Goal: Information Seeking & Learning: Find specific fact

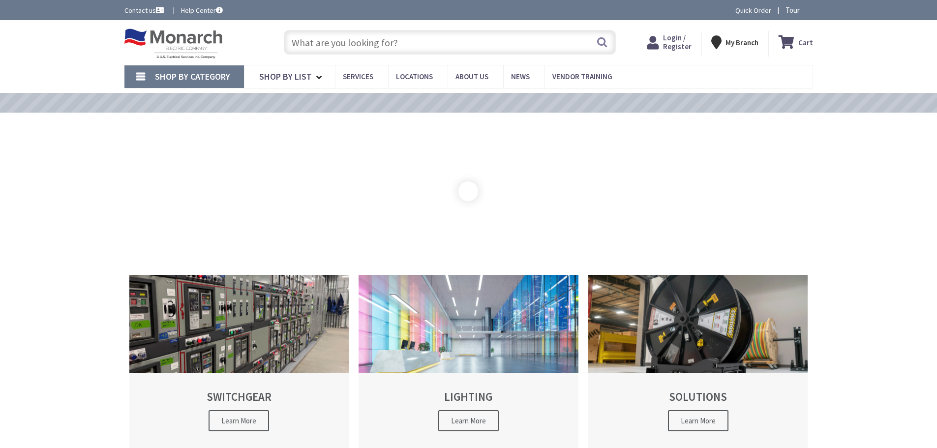
type input "Valentines Ln, [PERSON_NAME][GEOGRAPHIC_DATA], [GEOGRAPHIC_DATA], [GEOGRAPHIC_D…"
click at [321, 42] on input "text" at bounding box center [450, 42] width 332 height 25
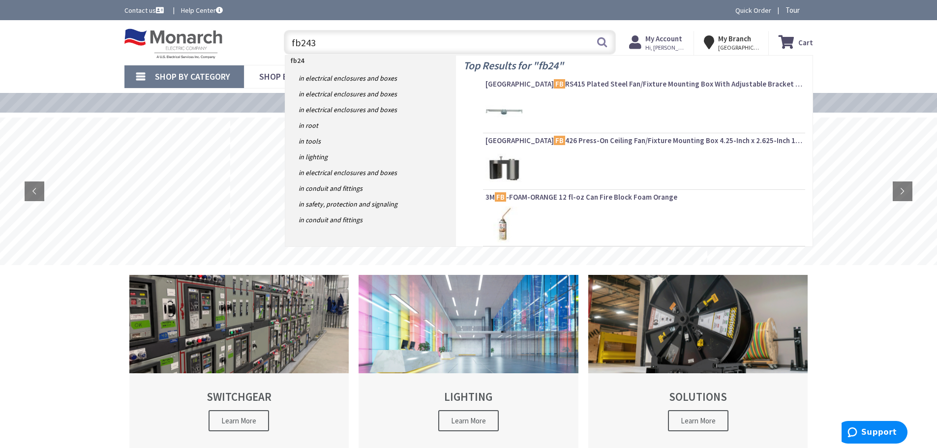
type input "fb2432"
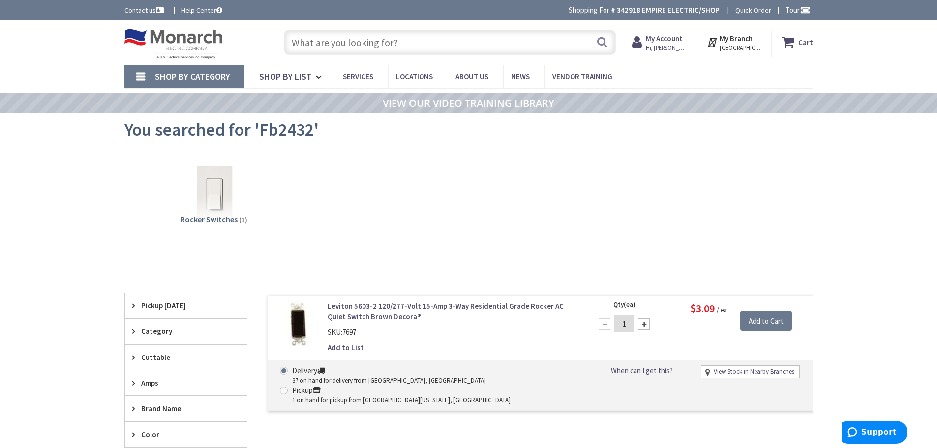
click at [331, 45] on input "text" at bounding box center [450, 42] width 332 height 25
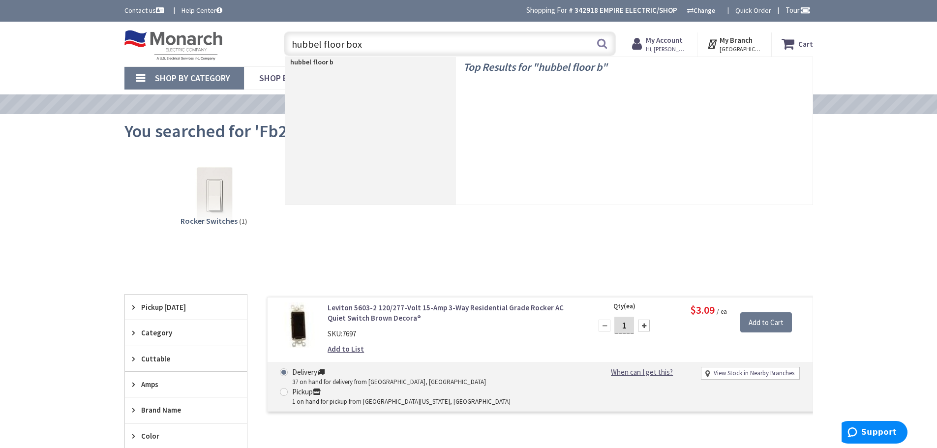
type input "hubbel floor box"
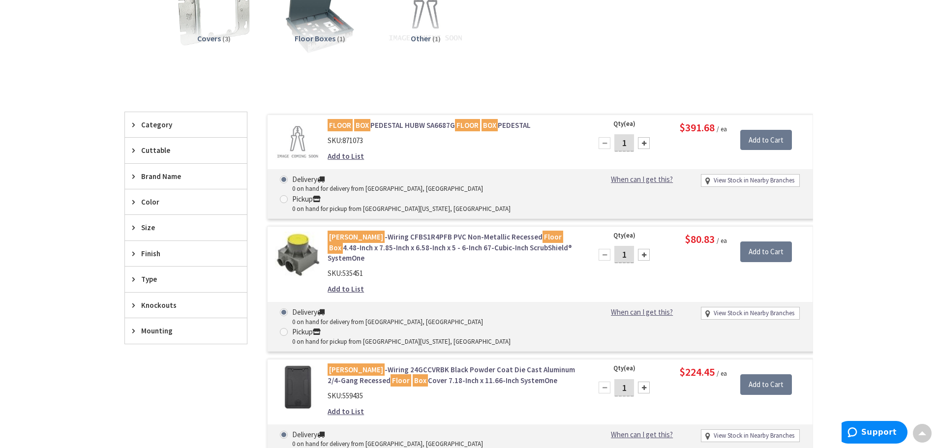
scroll to position [98, 0]
